Goal: Navigation & Orientation: Understand site structure

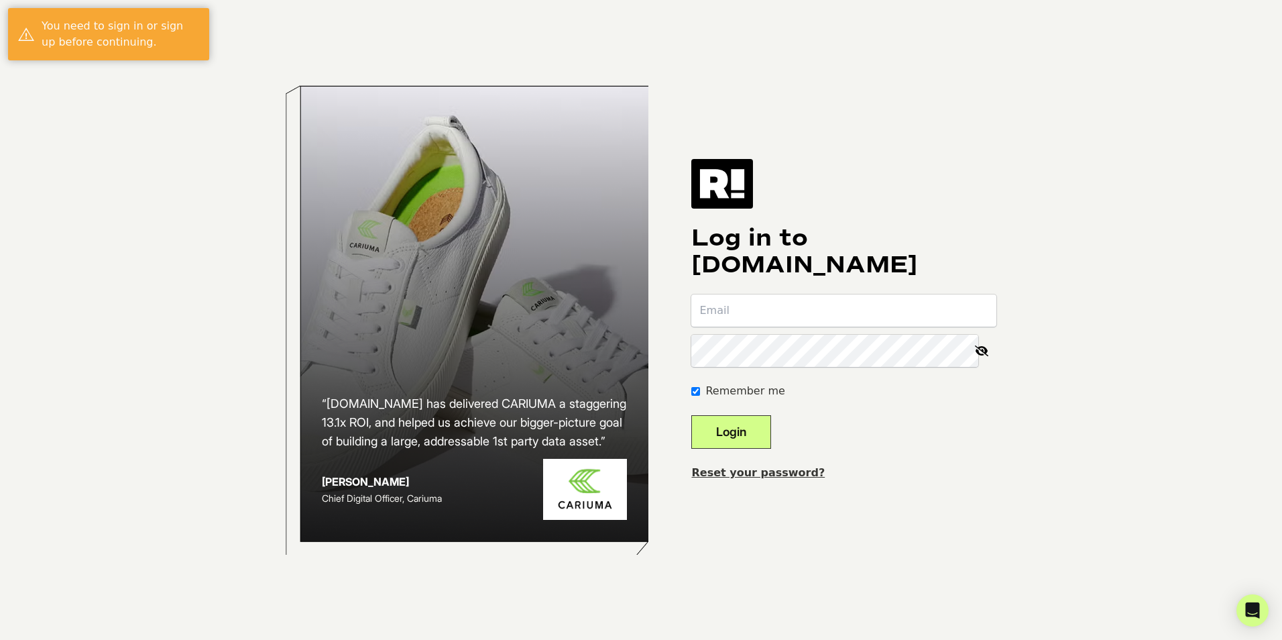
click at [830, 315] on input "email" at bounding box center [843, 310] width 305 height 32
click at [980, 316] on input "email" at bounding box center [843, 310] width 305 height 32
click at [0, 639] on com-1password-button at bounding box center [0, 640] width 0 height 0
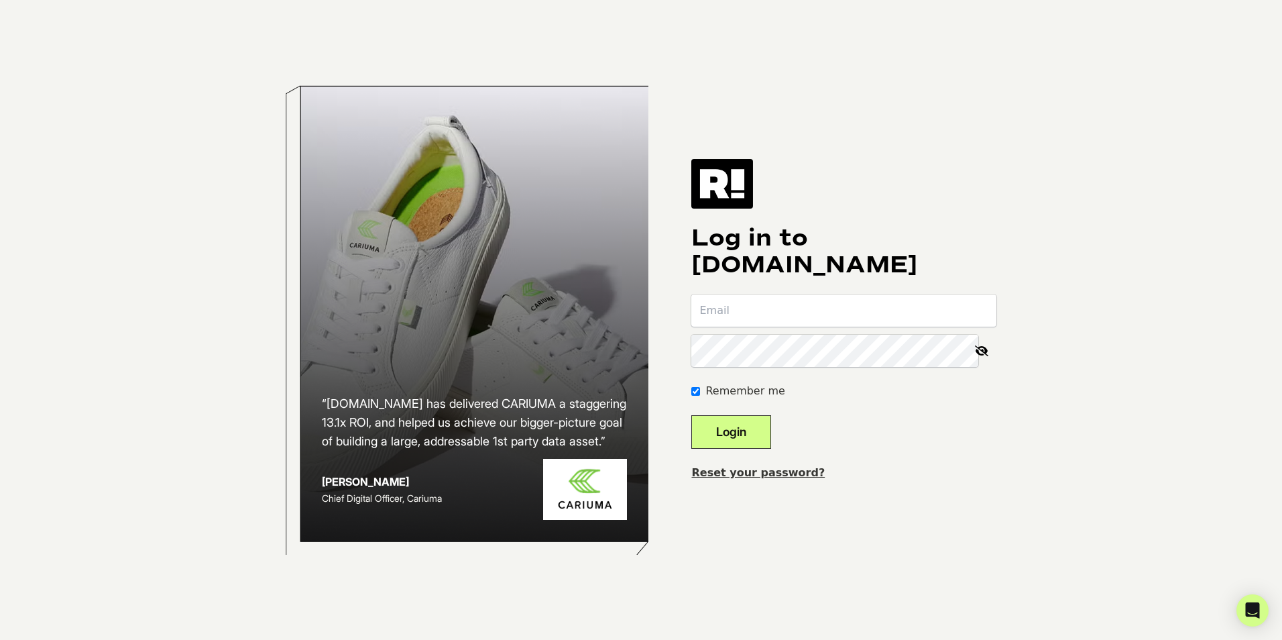
type input "[EMAIL_ADDRESS][DOMAIN_NAME]"
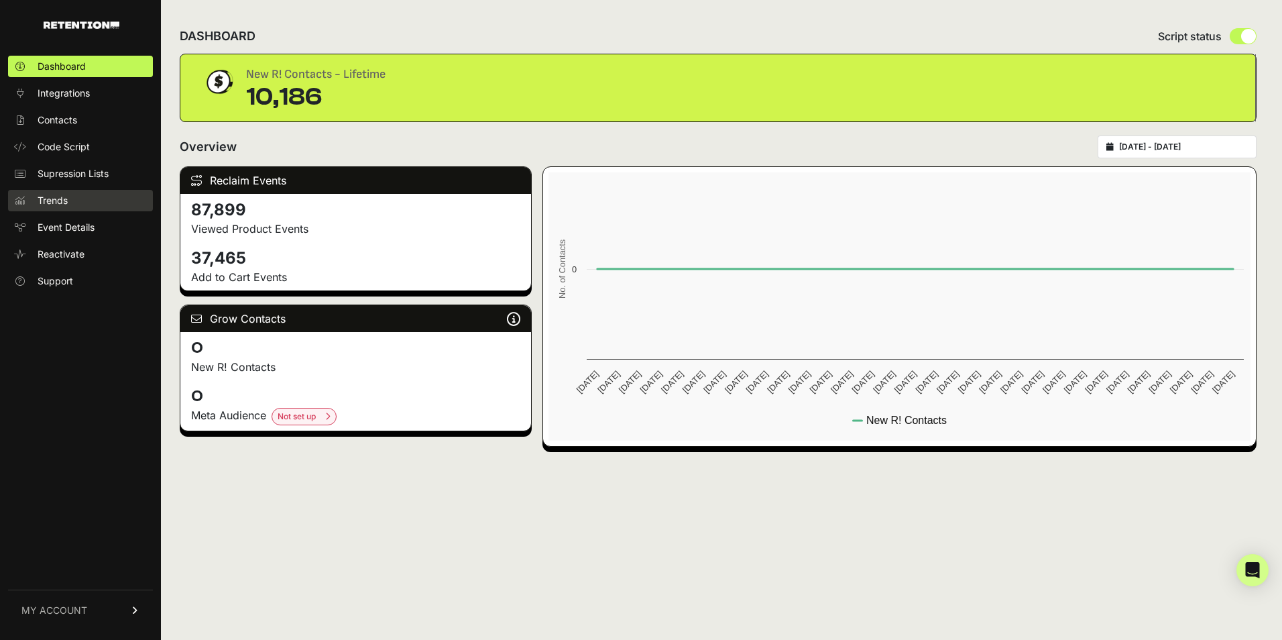
click at [99, 199] on link "Trends" at bounding box center [80, 200] width 145 height 21
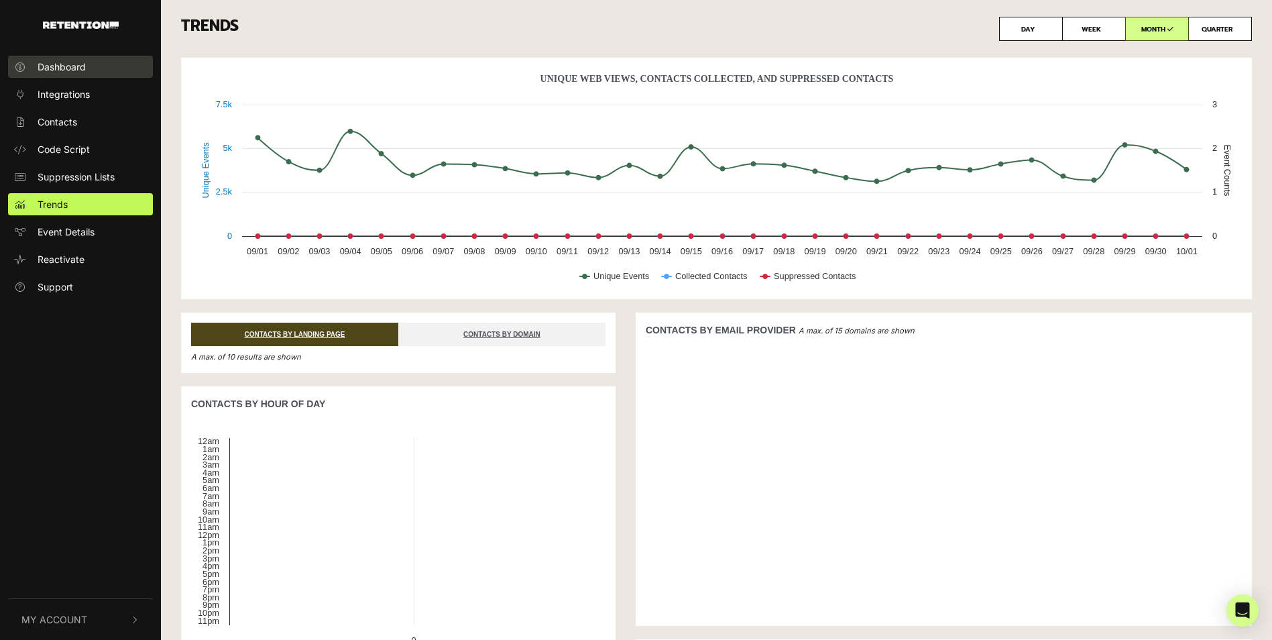
click at [91, 71] on link "Dashboard" at bounding box center [80, 67] width 145 height 22
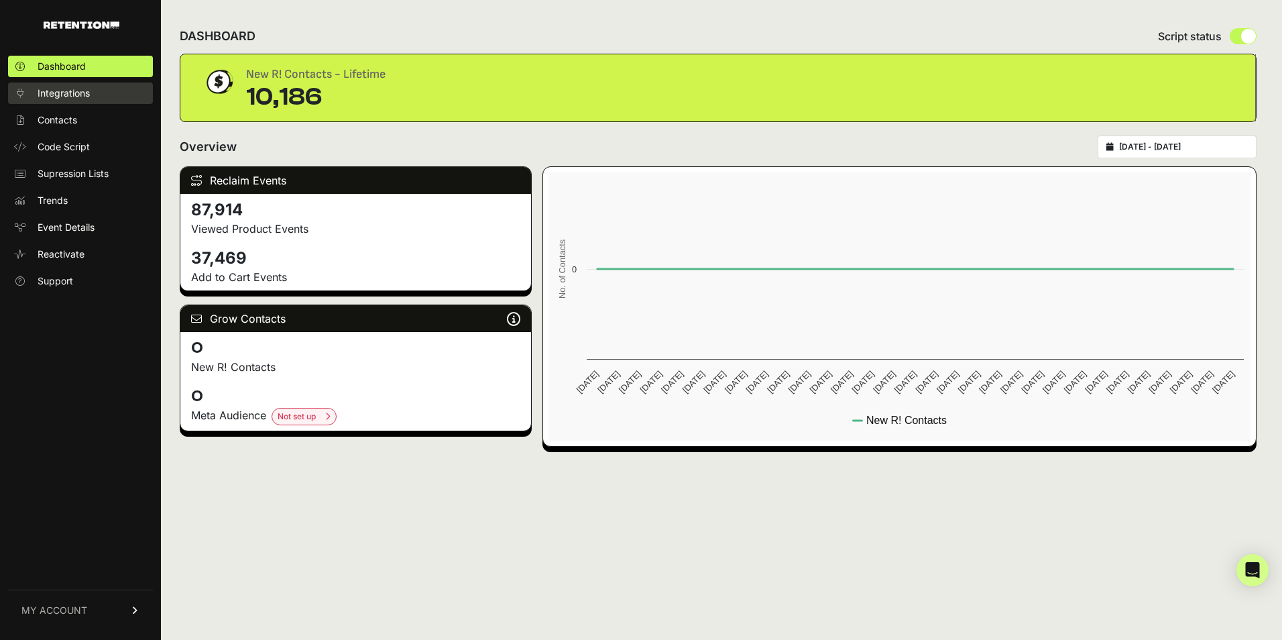
click at [88, 96] on span "Integrations" at bounding box center [64, 92] width 52 height 13
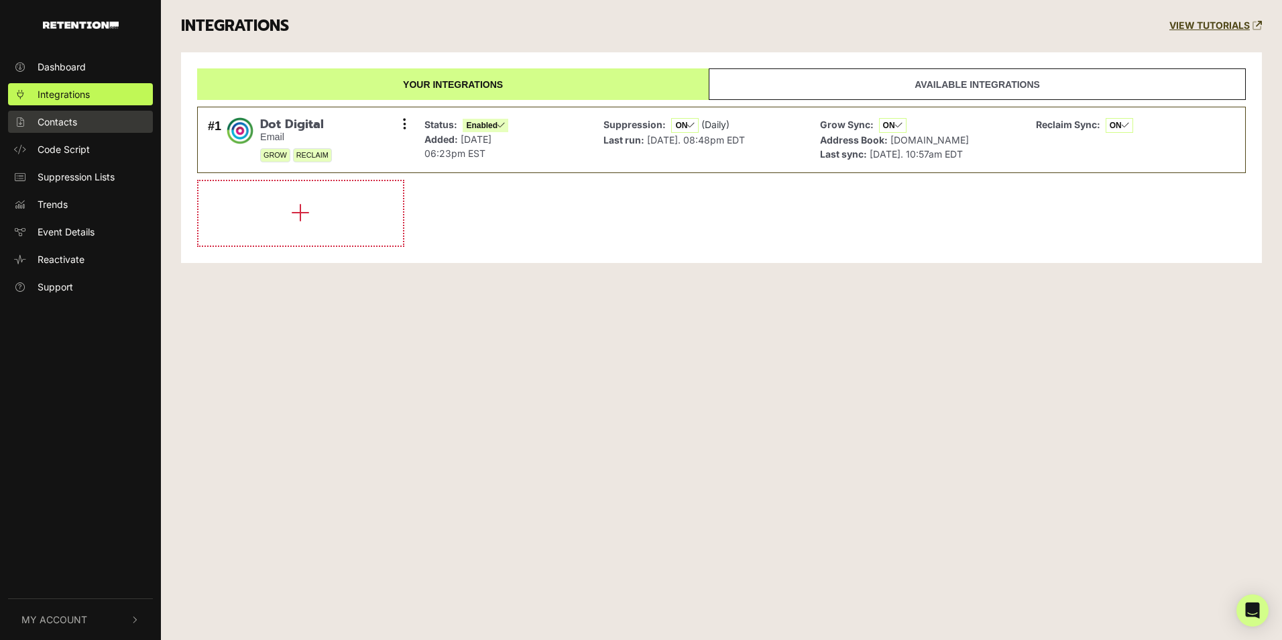
click at [77, 121] on span "Contacts" at bounding box center [58, 122] width 40 height 14
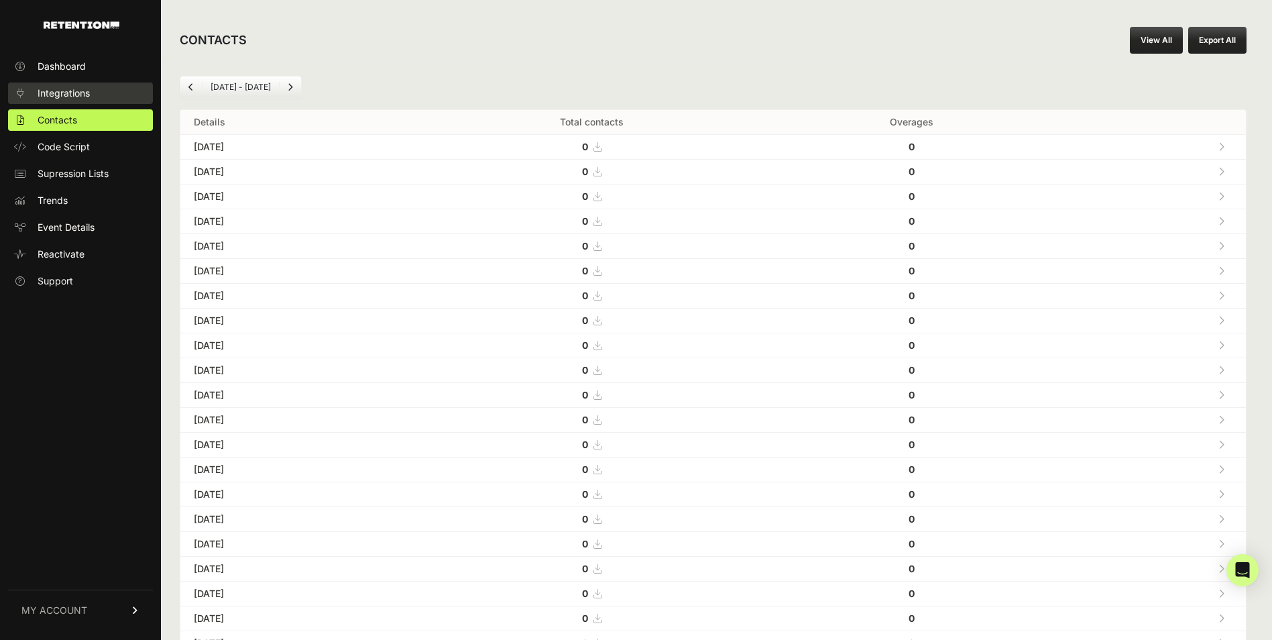
click at [86, 94] on span "Integrations" at bounding box center [64, 92] width 52 height 13
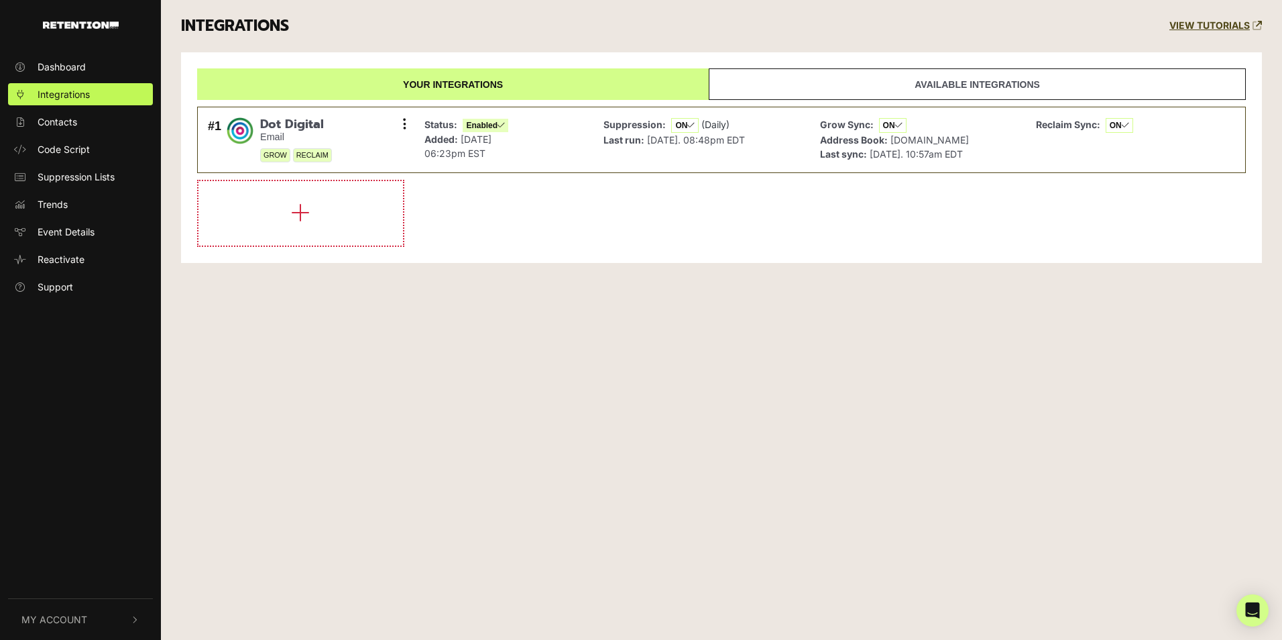
click at [82, 119] on link "Contacts" at bounding box center [80, 122] width 145 height 22
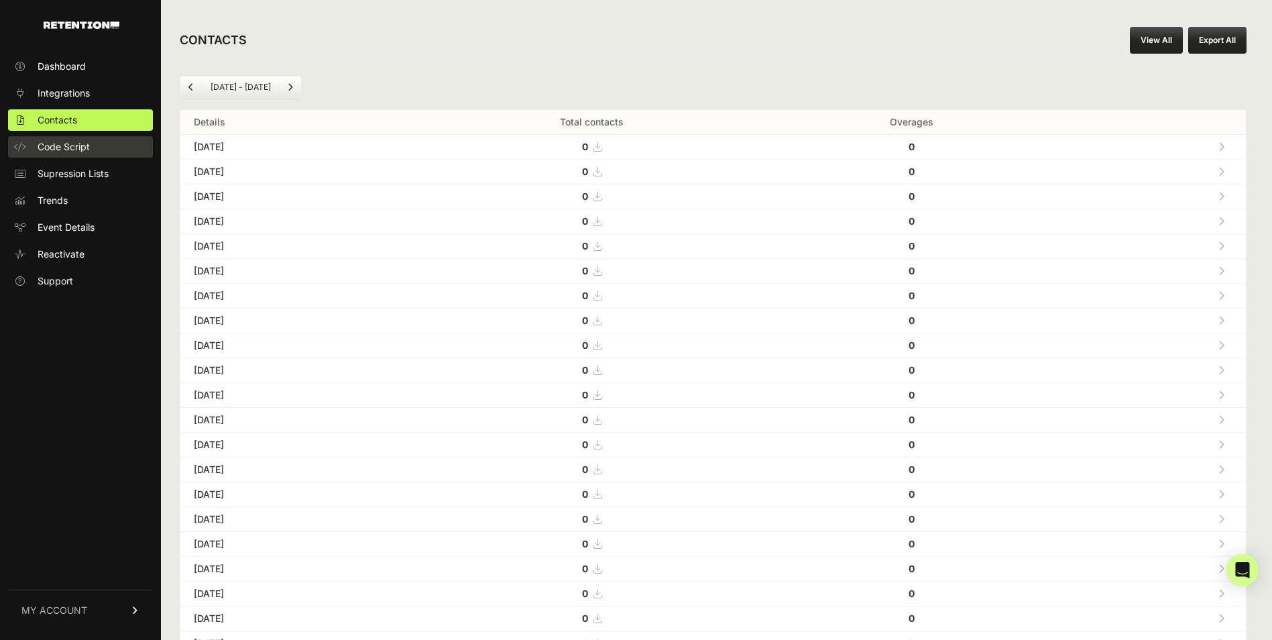
click at [76, 150] on span "Code Script" at bounding box center [64, 146] width 52 height 13
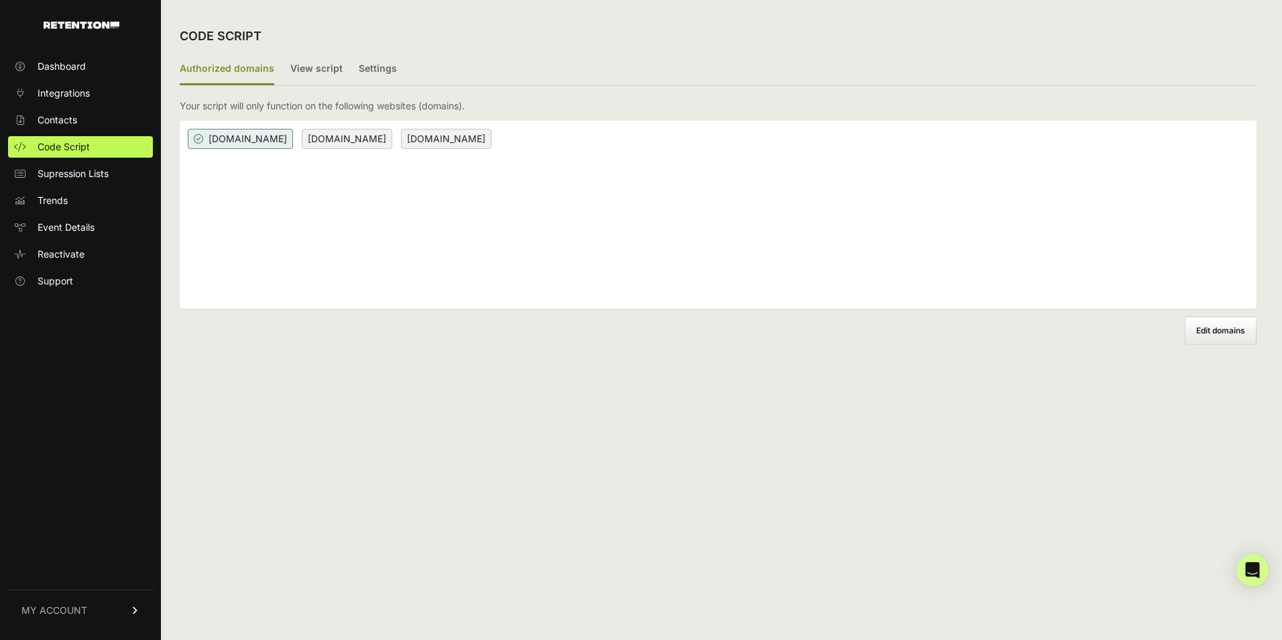
click at [79, 172] on span "Supression Lists" at bounding box center [73, 173] width 71 height 13
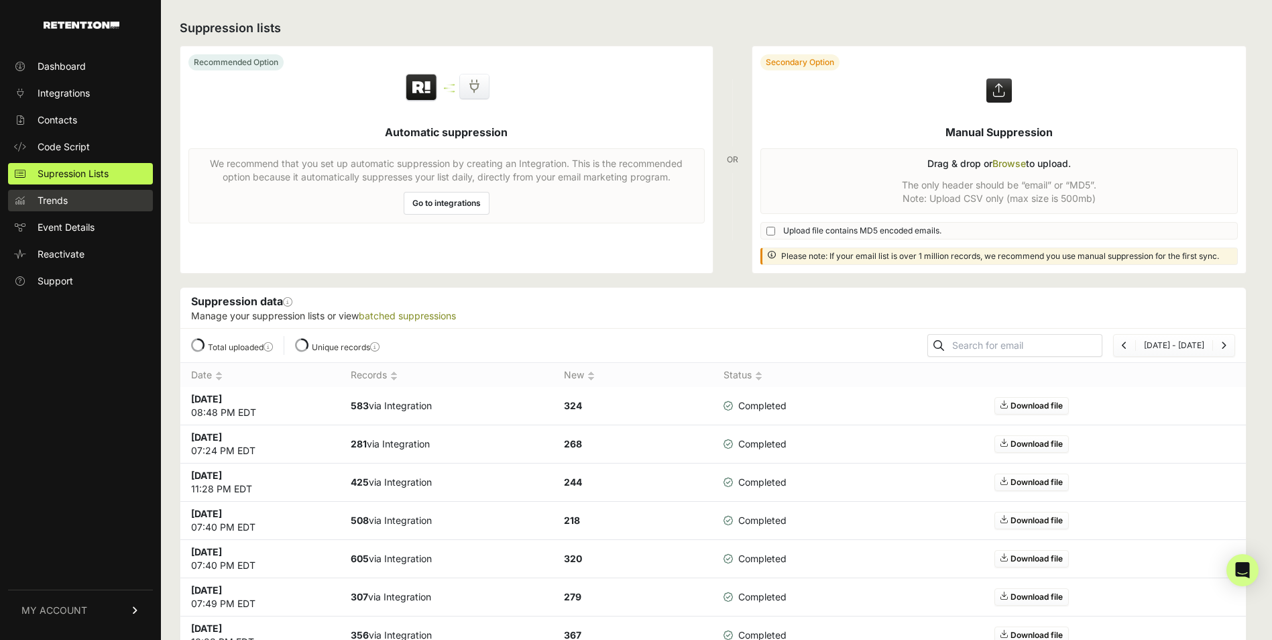
click at [77, 198] on link "Trends" at bounding box center [80, 200] width 145 height 21
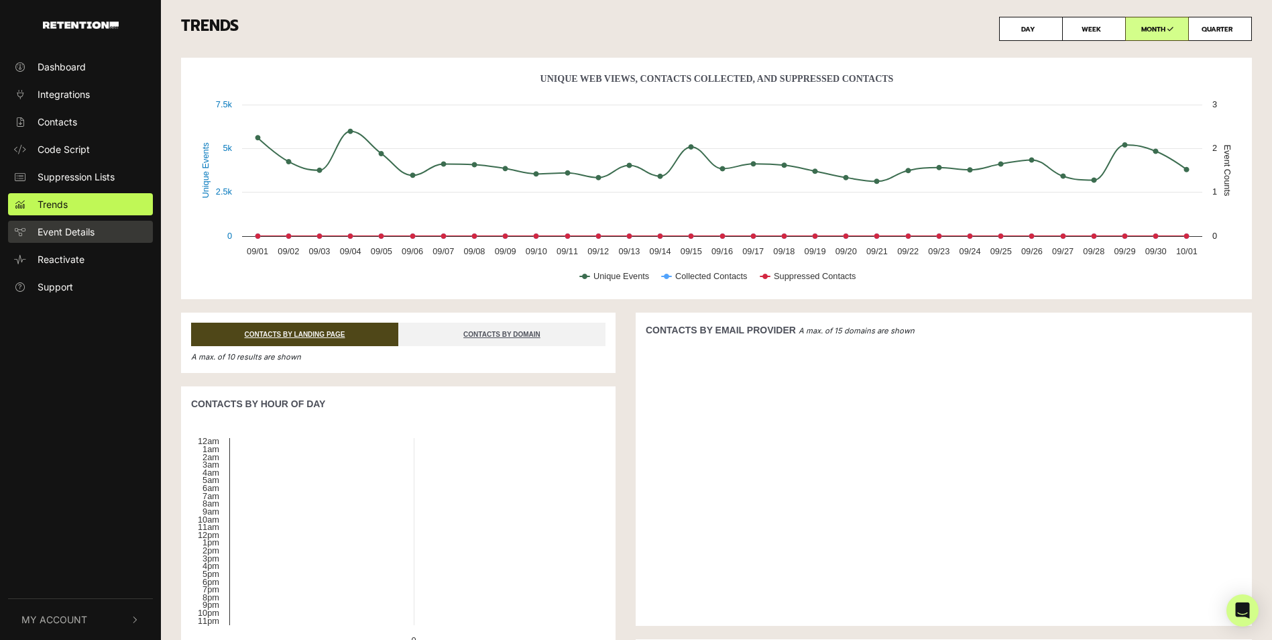
click at [83, 228] on span "Event Details" at bounding box center [66, 232] width 57 height 14
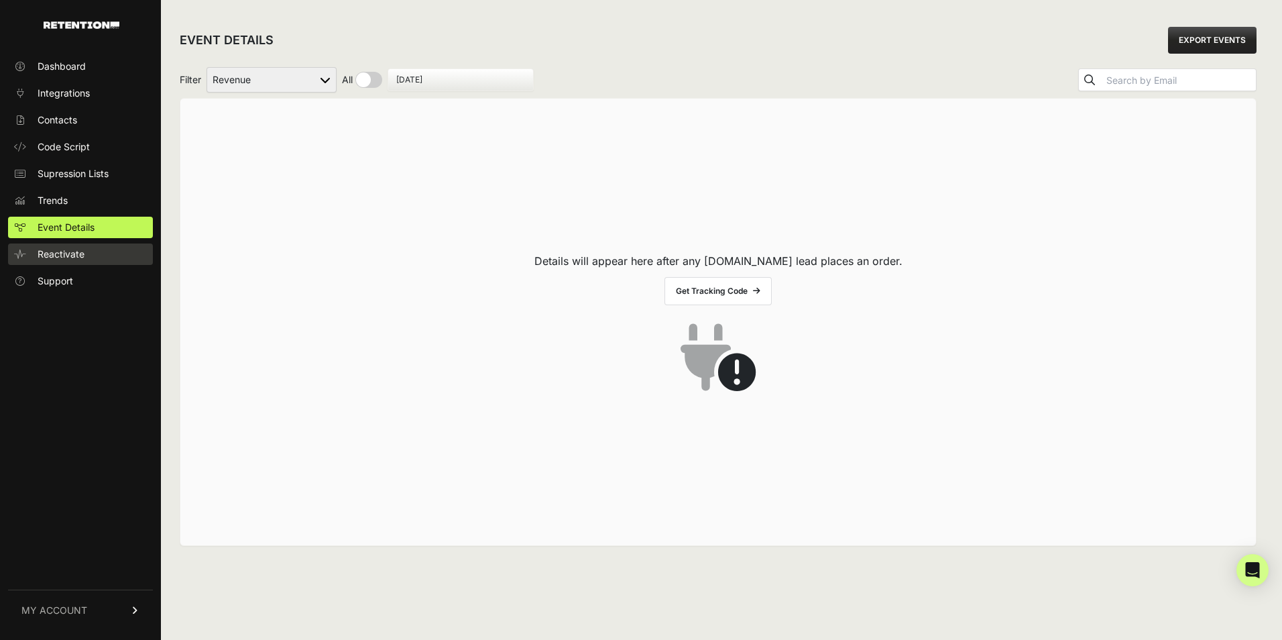
click at [101, 252] on link "Reactivate" at bounding box center [80, 253] width 145 height 21
